Goal: Task Accomplishment & Management: Use online tool/utility

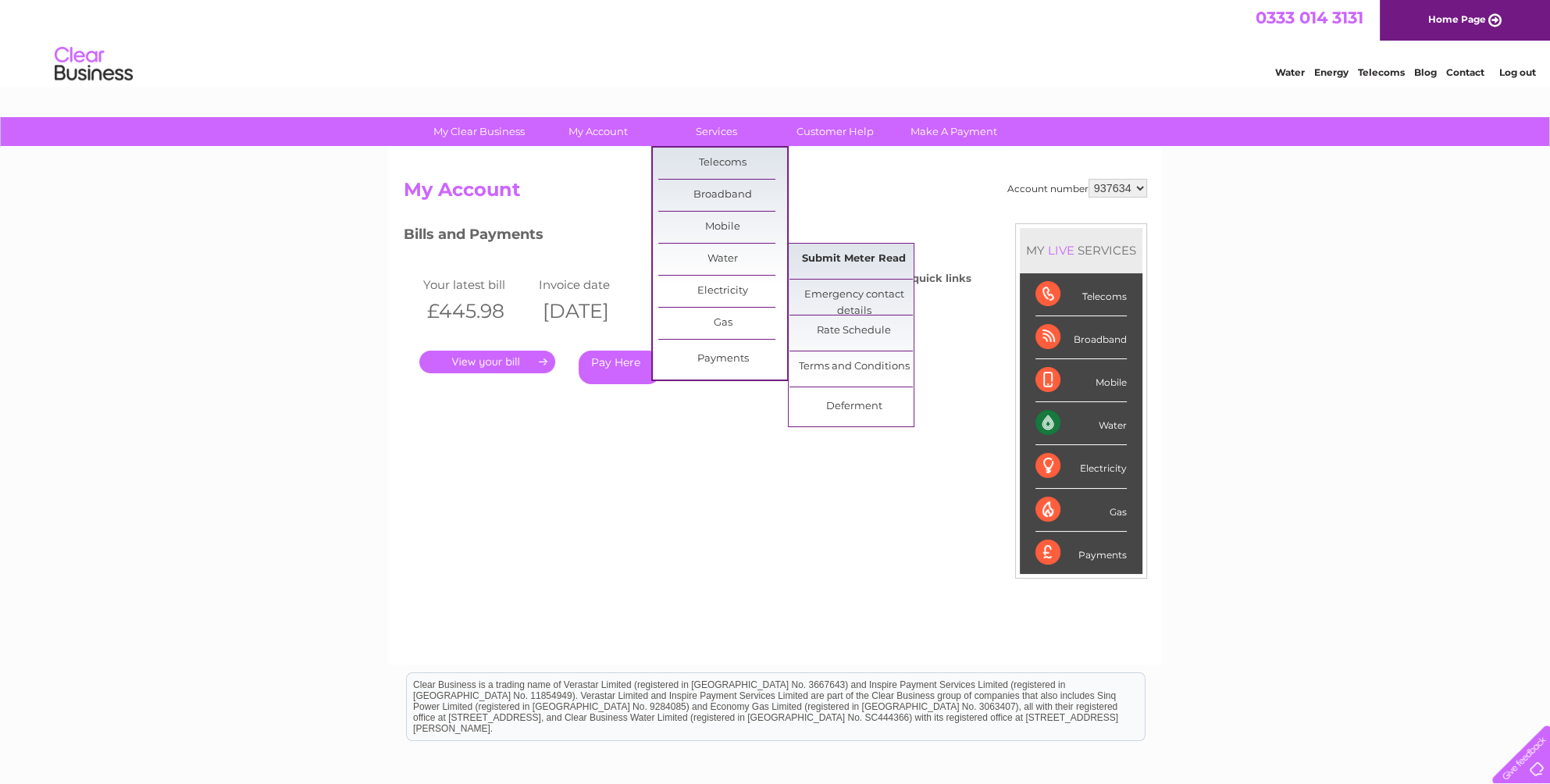
click at [857, 265] on link "Submit Meter Read" at bounding box center [854, 259] width 129 height 31
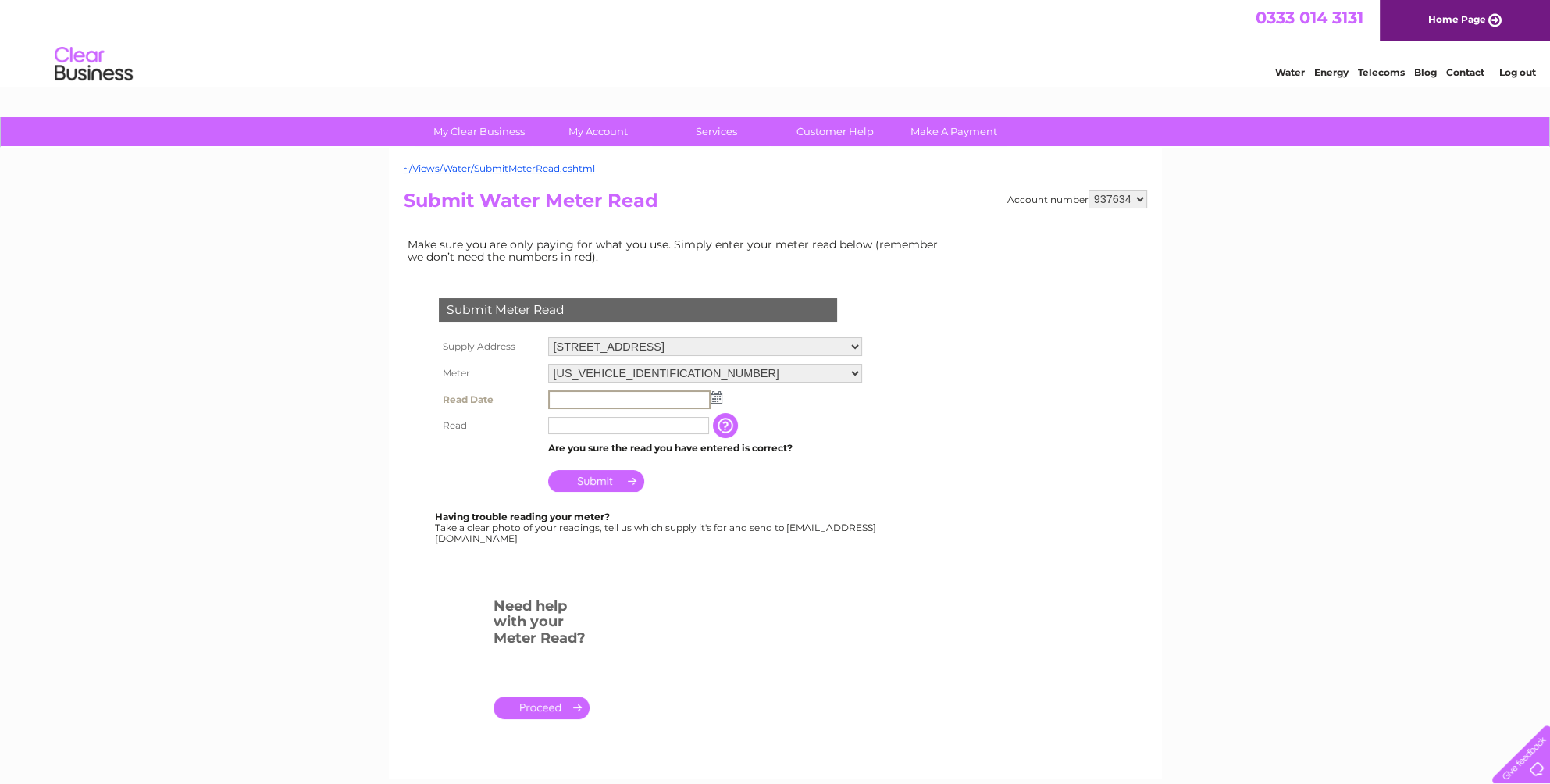
click at [585, 397] on input "text" at bounding box center [629, 399] width 163 height 19
click at [716, 390] on img at bounding box center [715, 396] width 11 height 12
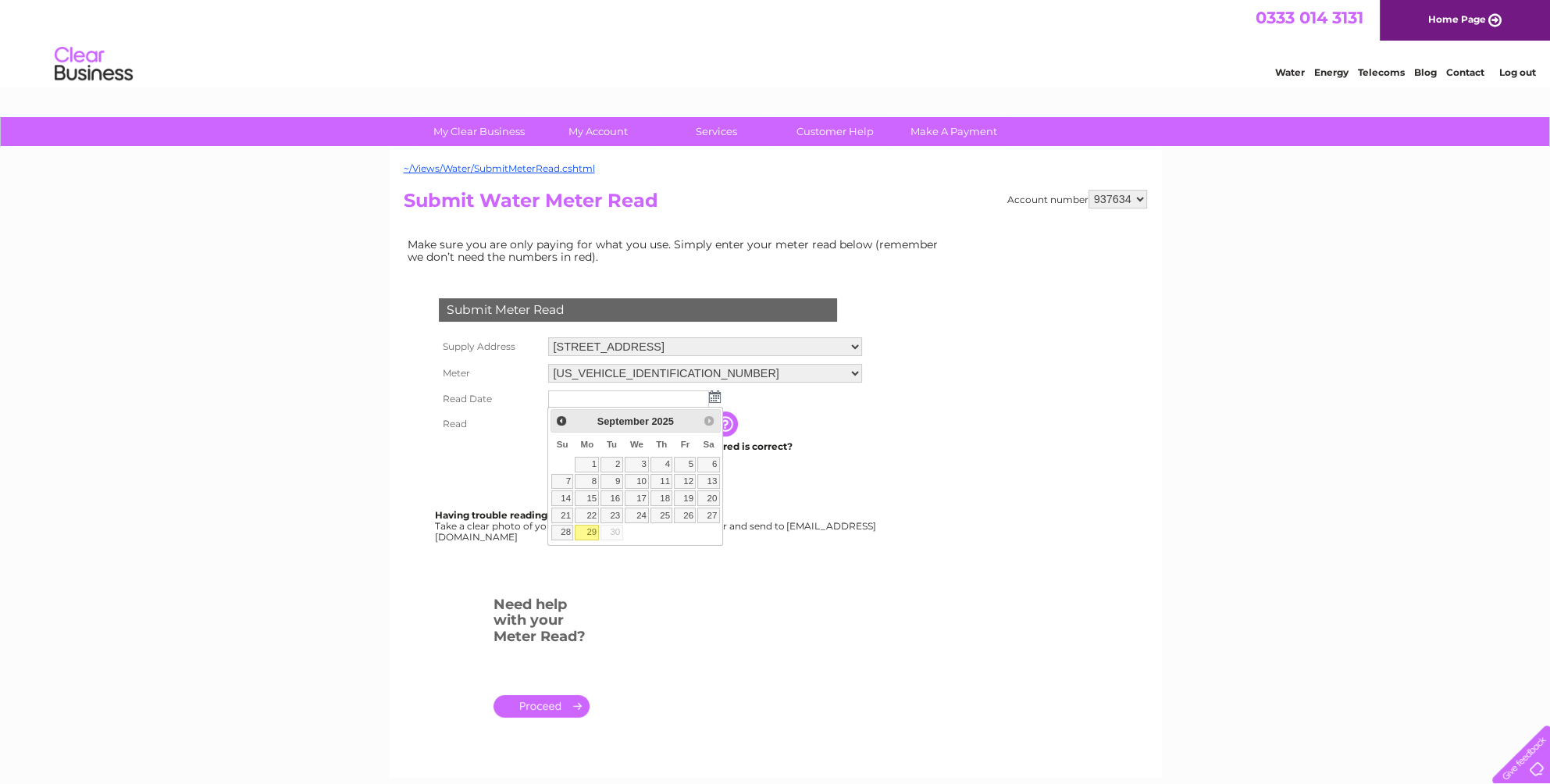
click at [591, 531] on link "29" at bounding box center [587, 532] width 25 height 16
type input "2025/09/29"
click at [574, 434] on td at bounding box center [628, 424] width 168 height 25
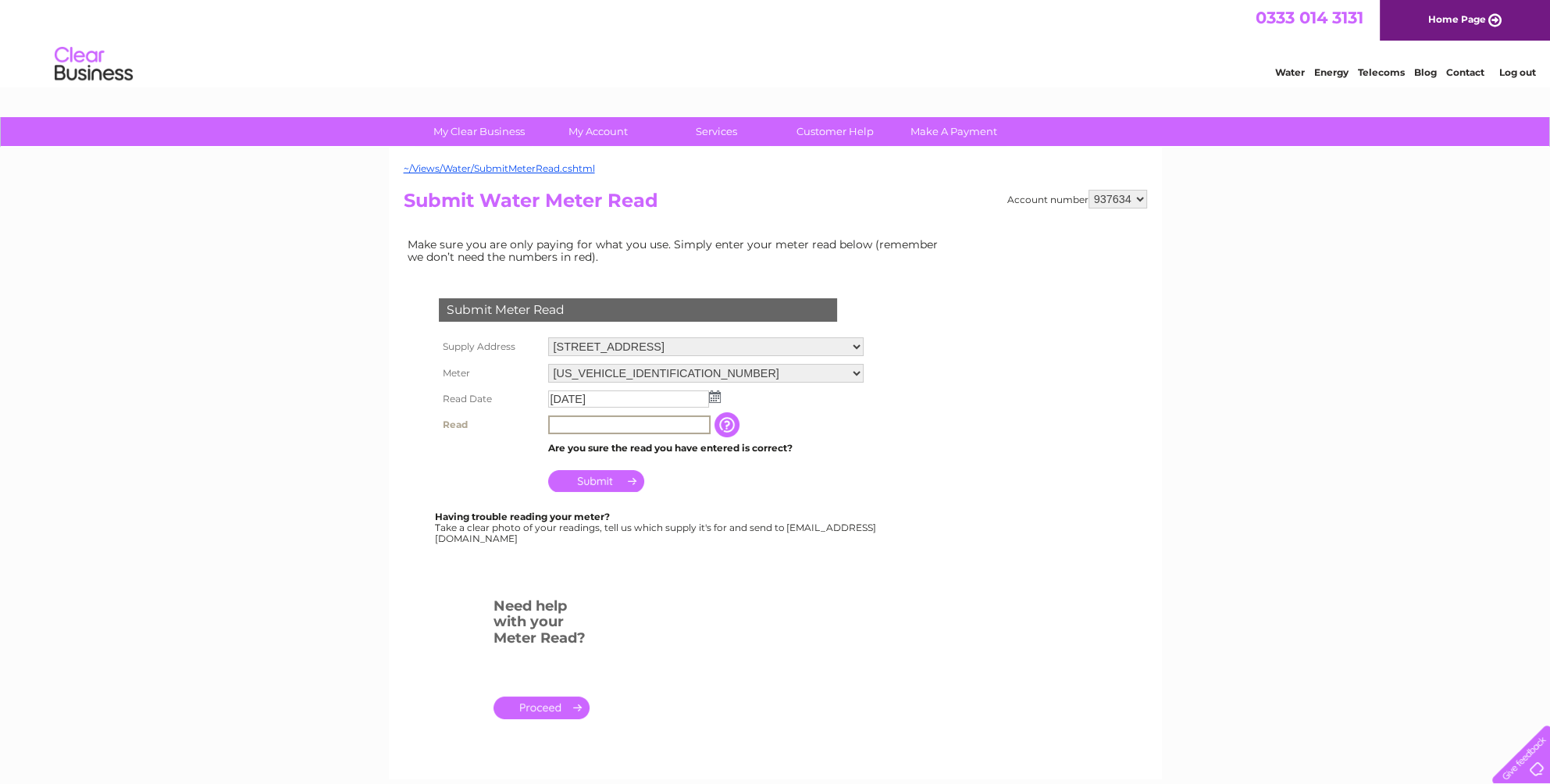
click at [577, 425] on input "text" at bounding box center [629, 424] width 163 height 19
type input "8460"
click at [586, 477] on input "Submit" at bounding box center [596, 480] width 96 height 22
